Goal: Transaction & Acquisition: Purchase product/service

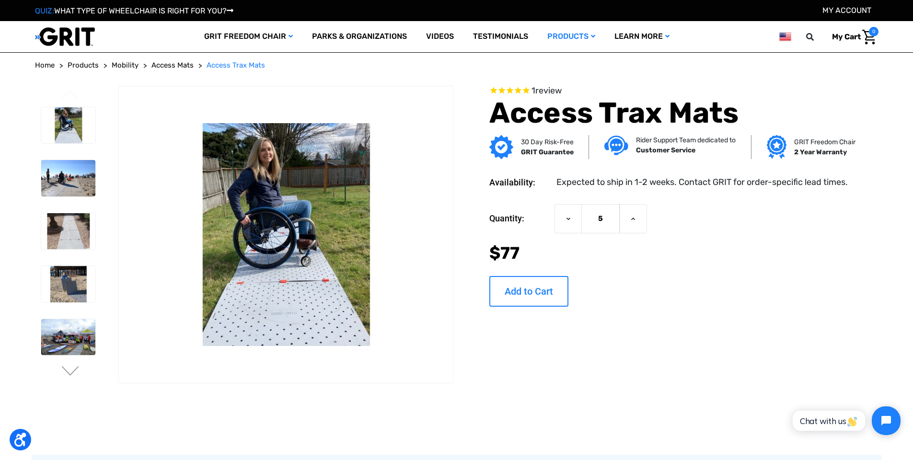
click at [535, 296] on input "Add to Cart" at bounding box center [528, 291] width 79 height 31
type input "Add to Cart"
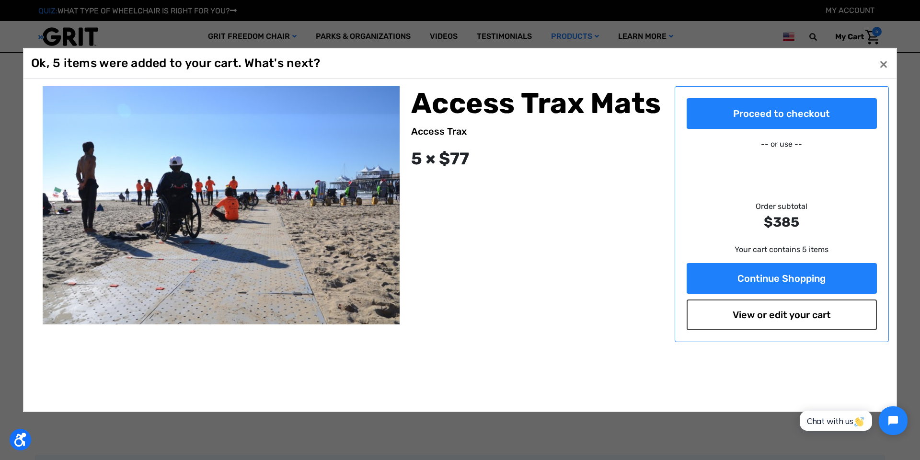
click at [783, 319] on link "View or edit your cart" at bounding box center [782, 314] width 191 height 31
